Goal: Task Accomplishment & Management: Use online tool/utility

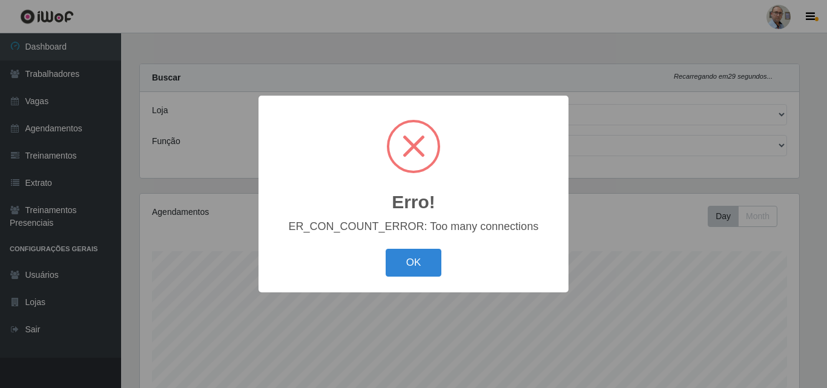
select select "251"
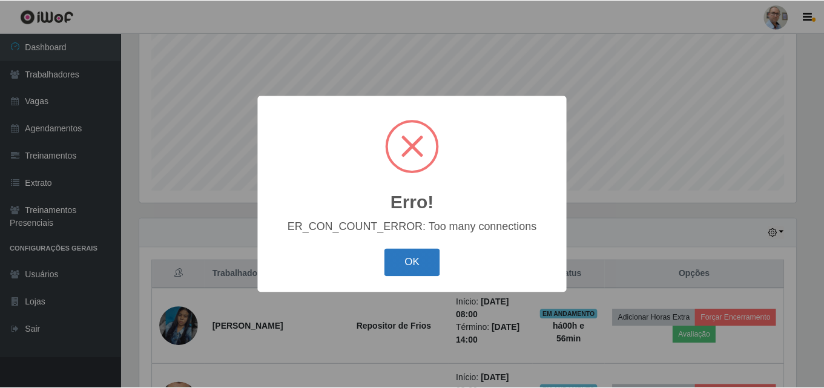
scroll to position [251, 659]
click at [401, 267] on button "OK" at bounding box center [414, 263] width 56 height 28
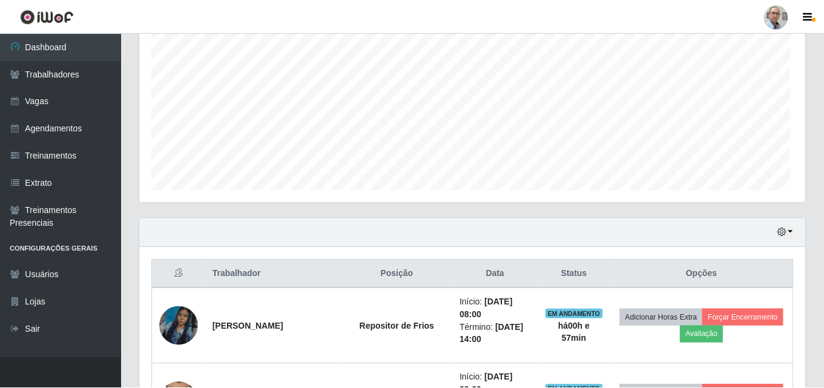
scroll to position [251, 665]
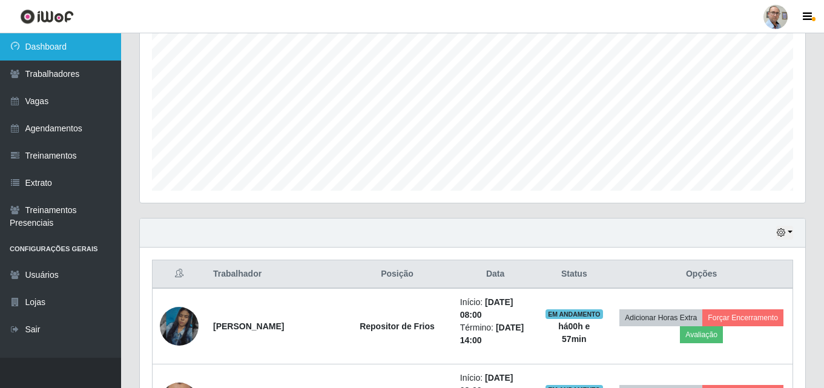
click at [49, 47] on link "Dashboard" at bounding box center [60, 46] width 121 height 27
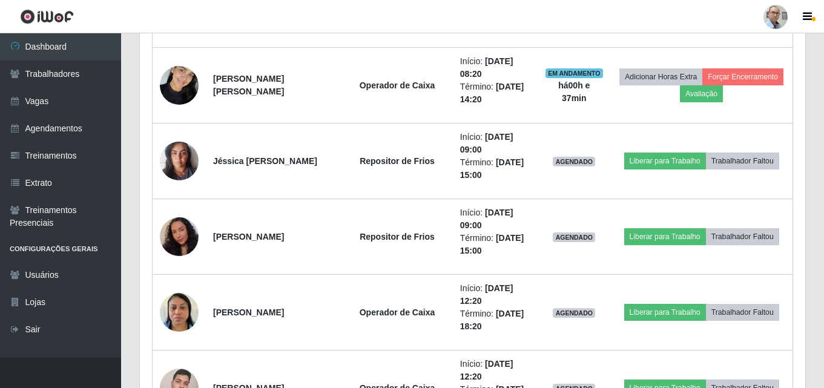
scroll to position [787, 0]
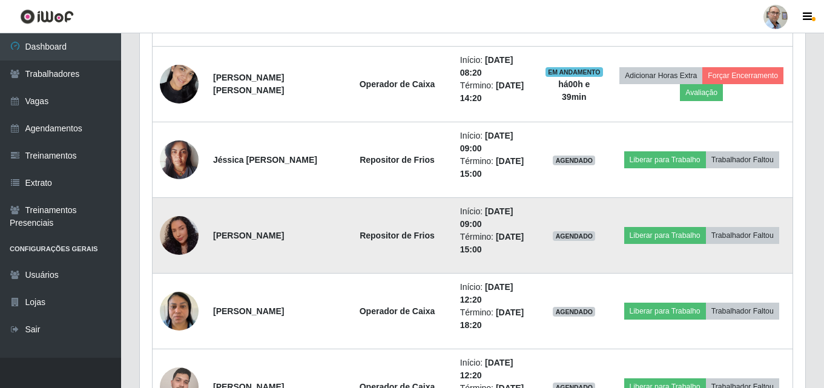
click at [174, 238] on img at bounding box center [179, 236] width 39 height 50
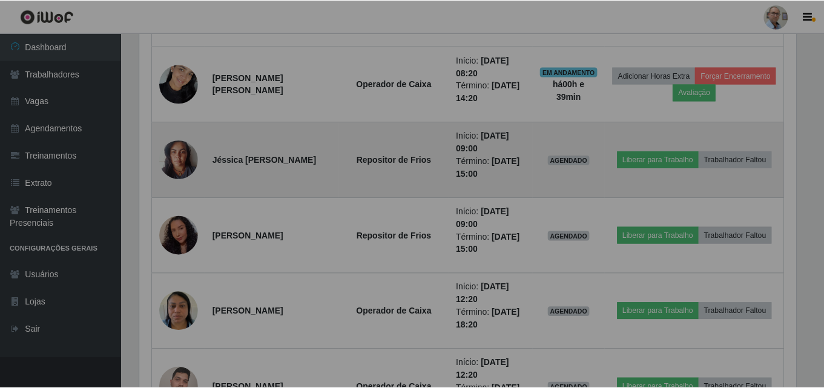
scroll to position [251, 665]
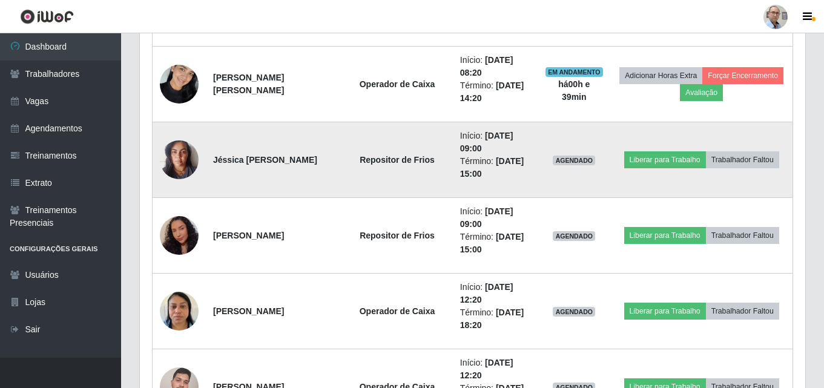
click at [181, 156] on img at bounding box center [179, 159] width 39 height 51
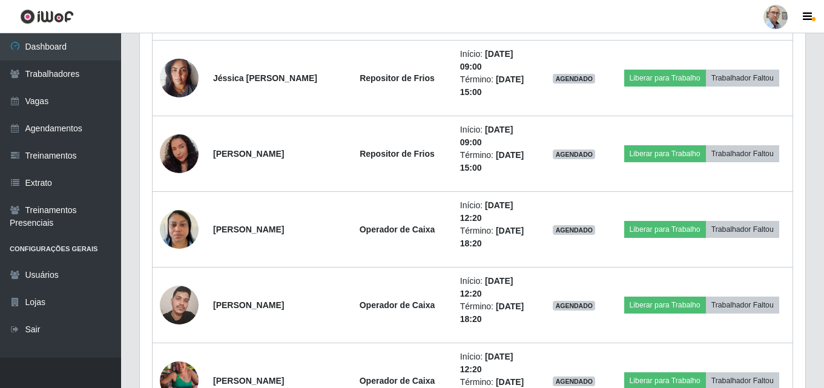
scroll to position [848, 0]
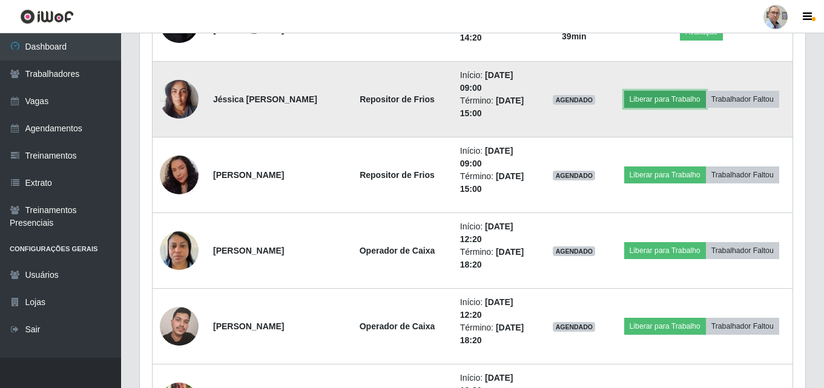
click at [656, 99] on button "Liberar para Trabalho" at bounding box center [665, 99] width 82 height 17
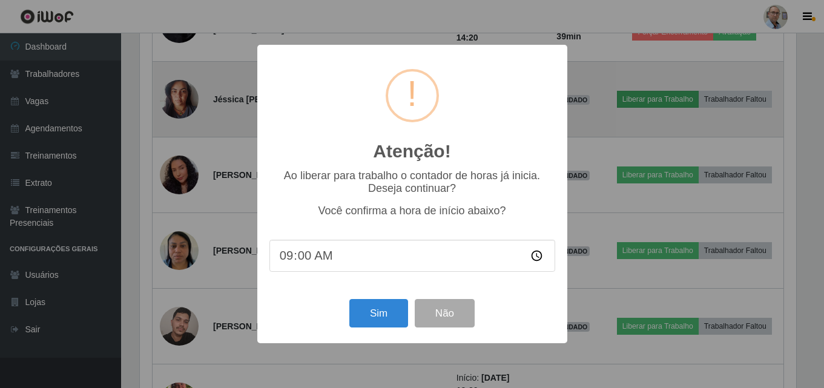
scroll to position [251, 659]
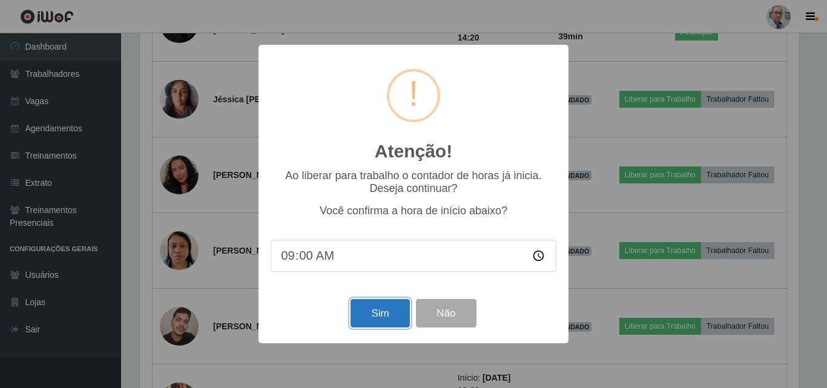
click at [383, 312] on button "Sim" at bounding box center [380, 313] width 59 height 28
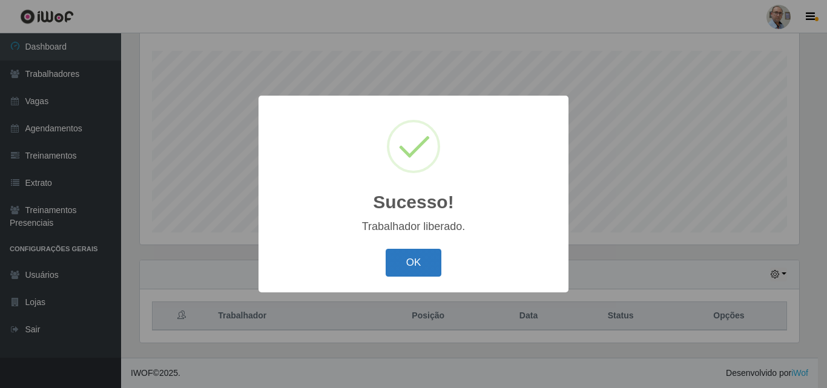
click at [416, 263] on button "OK" at bounding box center [414, 263] width 56 height 28
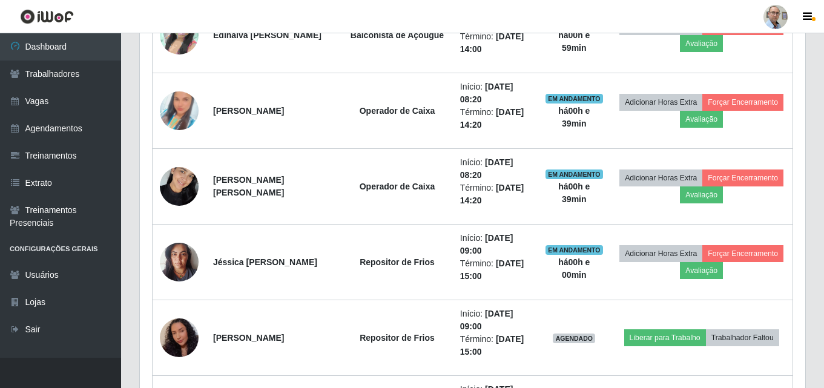
scroll to position [806, 0]
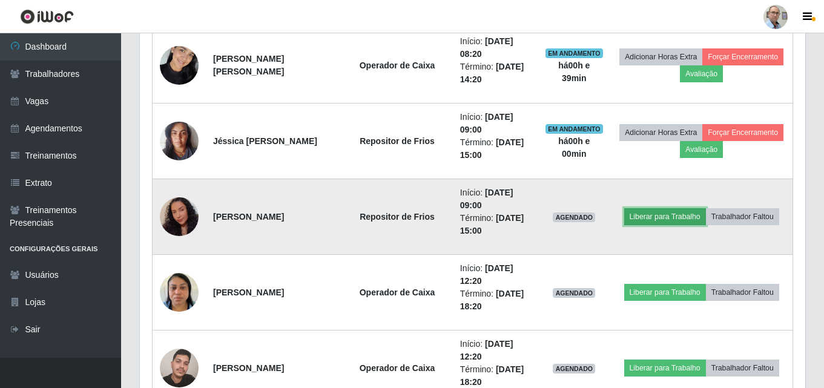
click at [667, 215] on button "Liberar para Trabalho" at bounding box center [665, 216] width 82 height 17
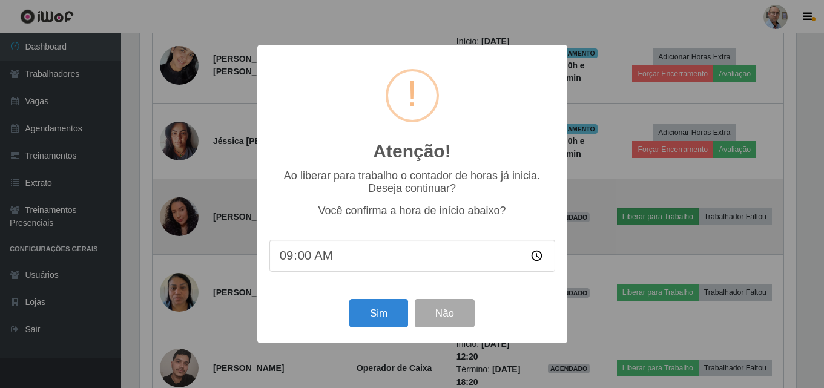
scroll to position [251, 659]
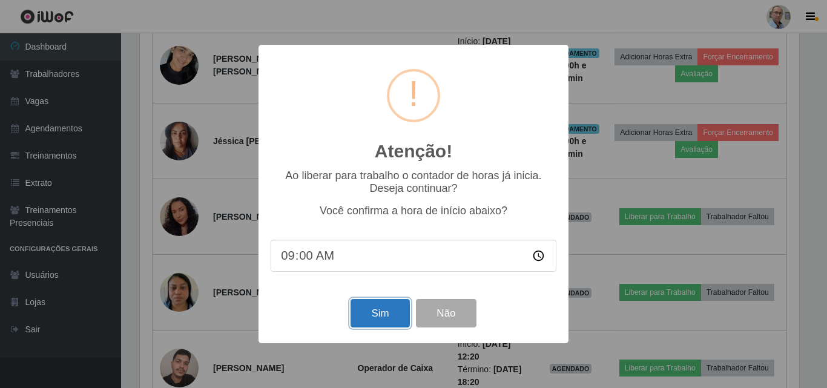
click at [371, 314] on button "Sim" at bounding box center [380, 313] width 59 height 28
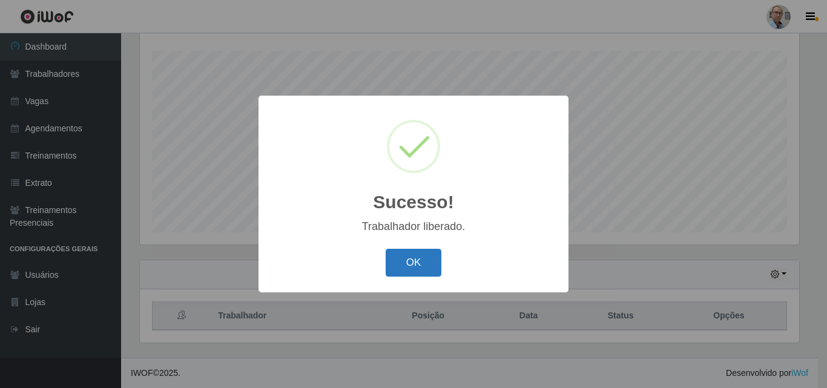
click at [412, 264] on button "OK" at bounding box center [414, 263] width 56 height 28
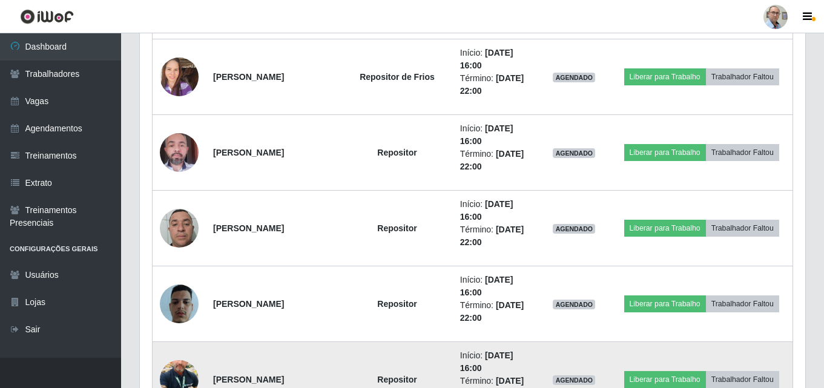
scroll to position [1472, 0]
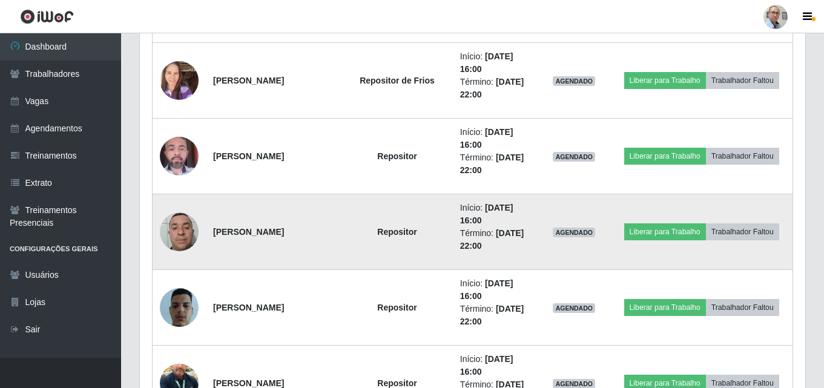
click at [174, 228] on img at bounding box center [179, 231] width 39 height 51
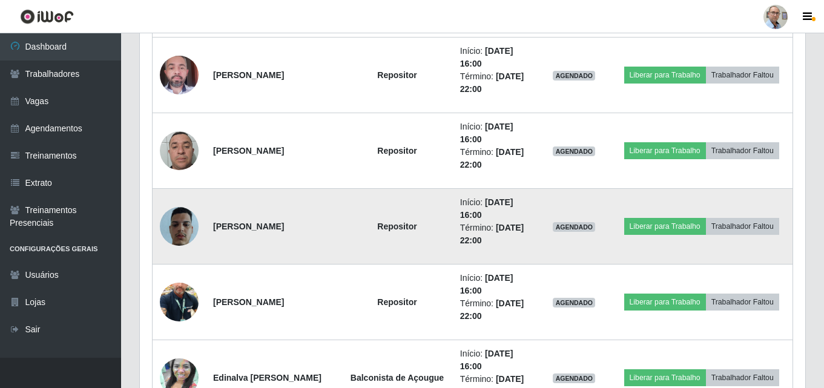
scroll to position [1532, 0]
